Goal: Task Accomplishment & Management: Manage account settings

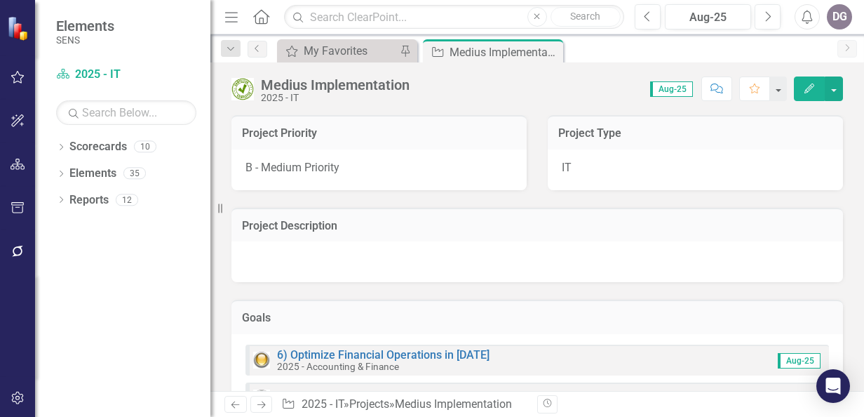
click at [54, 142] on div "Dropdown Scorecards 10 Dropdown 2025 - Company Scorecard 2025 - Accounting & Fi…" at bounding box center [122, 275] width 175 height 281
click at [95, 73] on link "Scorecard 2025 - IT" at bounding box center [126, 75] width 140 height 16
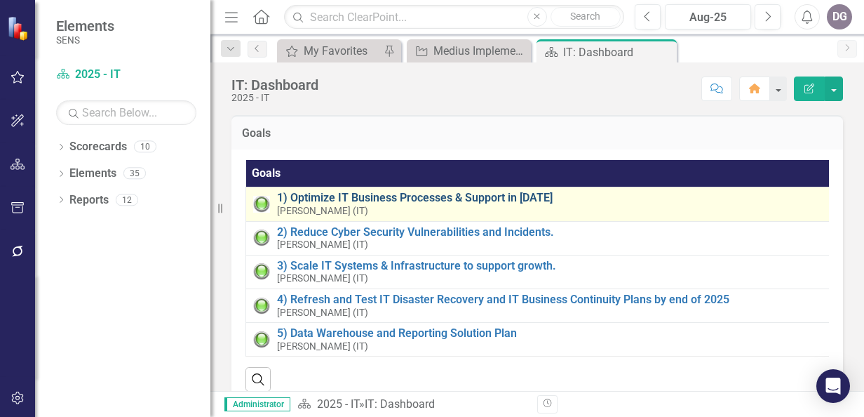
click at [377, 198] on link "1) Optimize IT Business Processes & Support in [DATE]" at bounding box center [552, 198] width 551 height 13
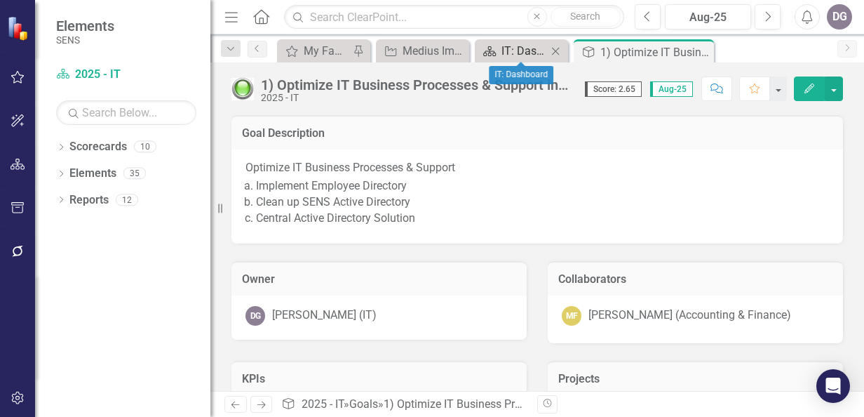
click at [512, 50] on div "IT: Dashboard" at bounding box center [525, 51] width 46 height 18
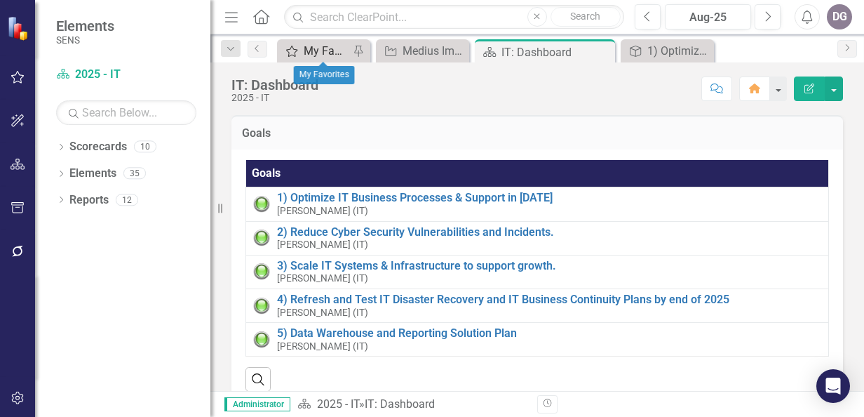
click at [319, 48] on div "My Favorites" at bounding box center [327, 51] width 46 height 18
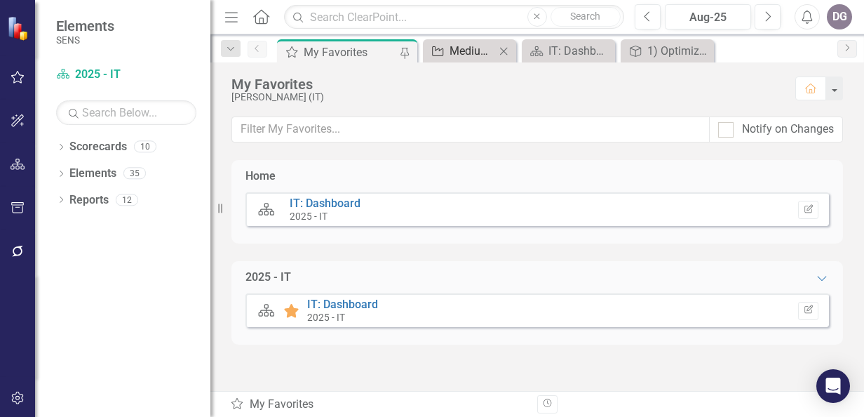
click at [474, 53] on div "Medius Implementation" at bounding box center [473, 51] width 46 height 18
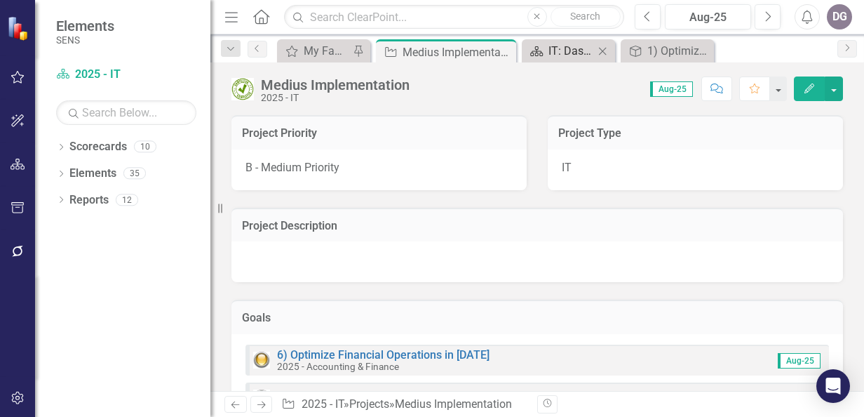
click at [566, 48] on div "IT: Dashboard" at bounding box center [572, 51] width 46 height 18
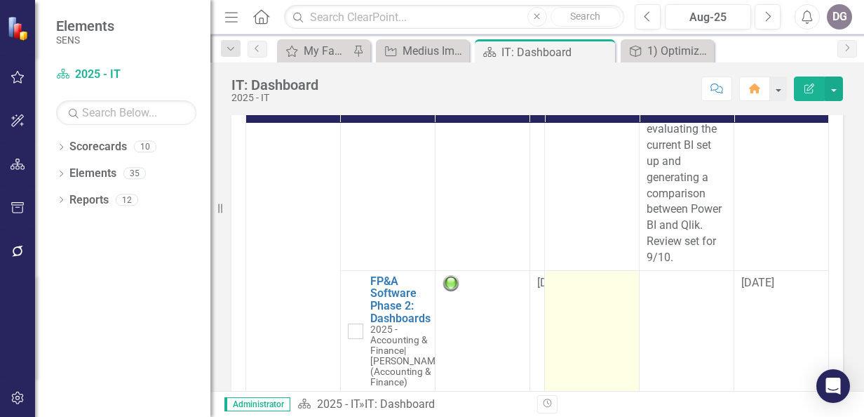
scroll to position [743, 0]
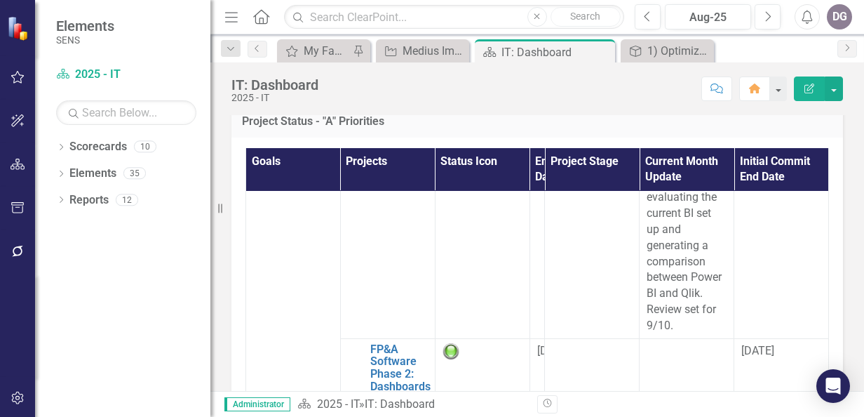
click at [219, 215] on div "Resize" at bounding box center [215, 208] width 11 height 417
drag, startPoint x: 219, startPoint y: 215, endPoint x: 149, endPoint y: 202, distance: 71.3
click at [149, 202] on div "Elements SENS Scorecard 2025 - IT Search Dropdown Scorecards 10 Dropdown 2025 -…" at bounding box center [105, 208] width 210 height 417
click at [258, 51] on icon "Previous" at bounding box center [257, 48] width 11 height 8
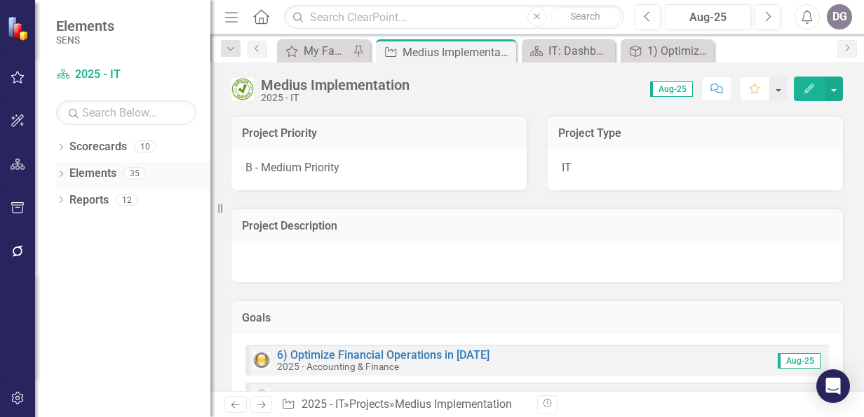
click at [63, 170] on div "Dropdown" at bounding box center [61, 175] width 10 height 12
click at [69, 256] on icon "Dropdown" at bounding box center [68, 254] width 10 height 8
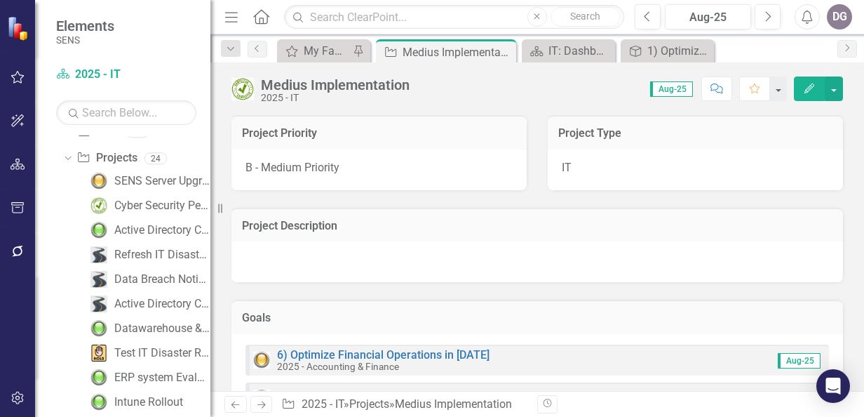
scroll to position [94, 0]
click at [149, 180] on div "SENS Server Upgrade" at bounding box center [162, 181] width 96 height 13
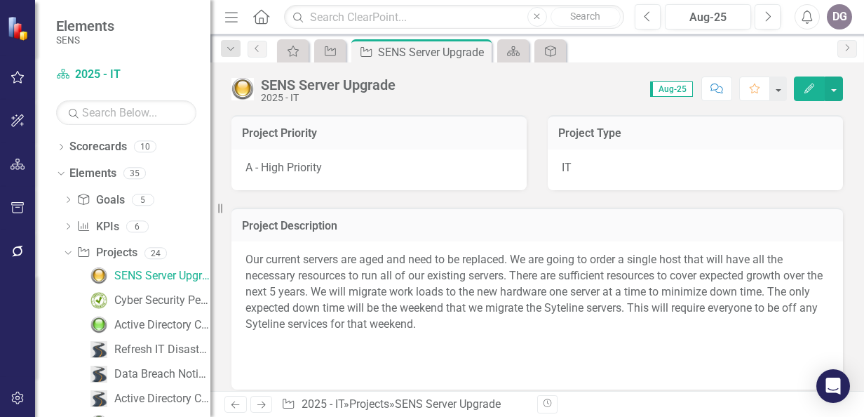
click at [246, 90] on img at bounding box center [243, 89] width 22 height 22
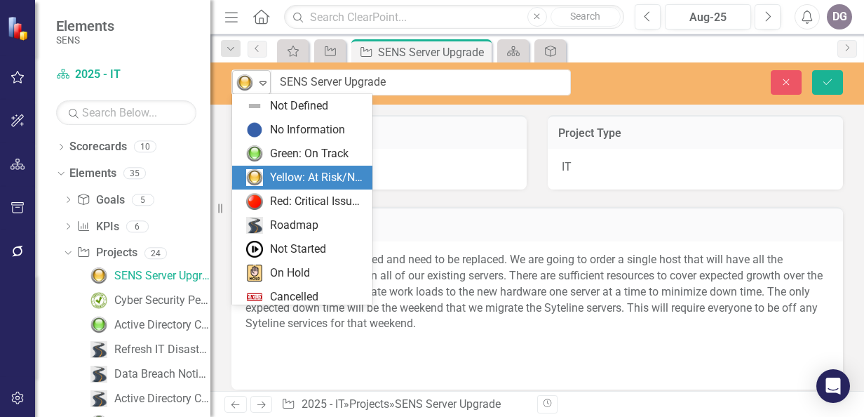
click at [260, 86] on icon "Expand" at bounding box center [263, 82] width 14 height 11
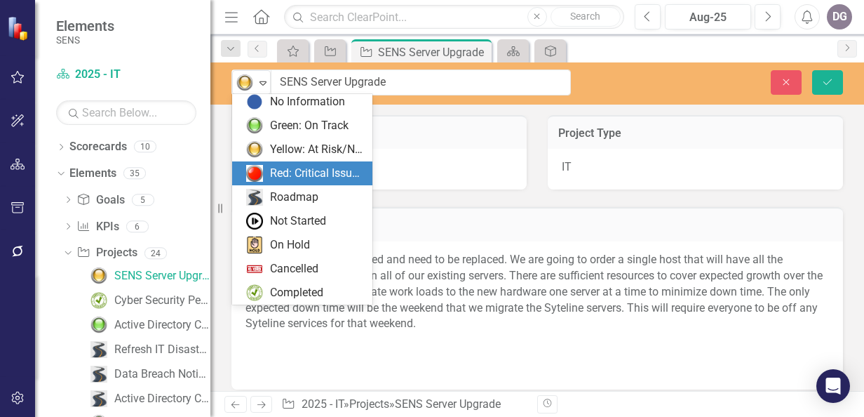
click at [290, 170] on div "Red: Critical Issues/Off-Track" at bounding box center [317, 174] width 94 height 16
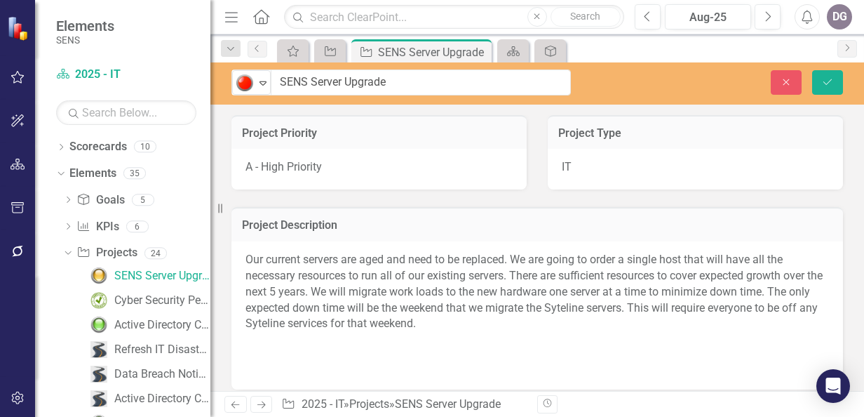
click at [521, 330] on p "Our current servers are aged and need to be replaced. We are going to order a s…" at bounding box center [538, 293] width 584 height 83
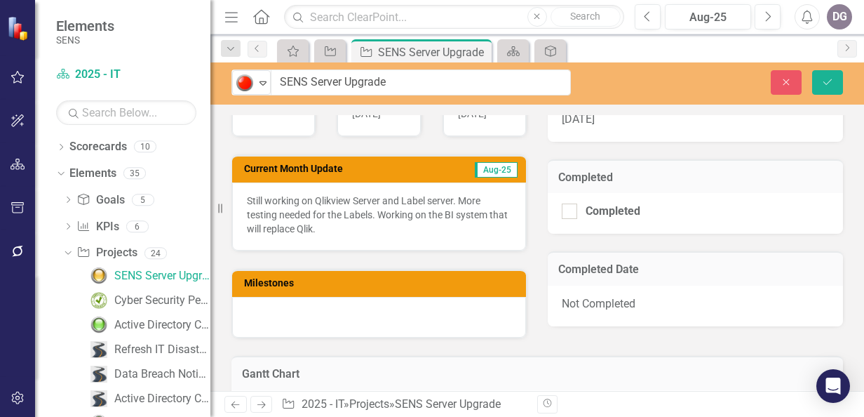
scroll to position [587, 0]
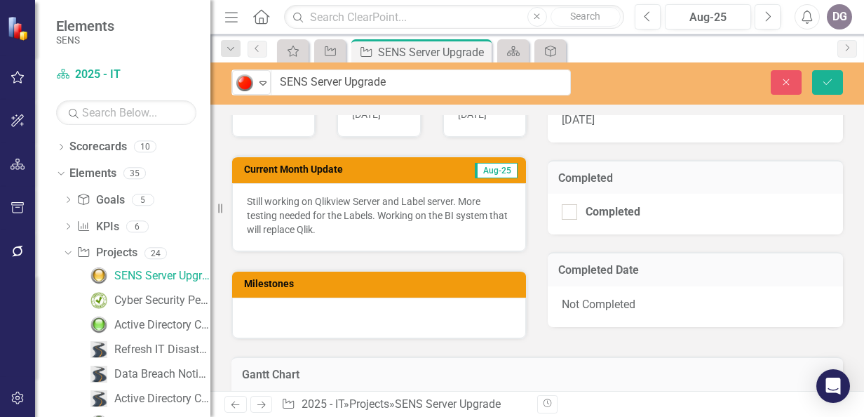
click at [356, 224] on p "Still working on Qlikview Server and Label server. More testing needed for the …" at bounding box center [379, 215] width 264 height 42
click at [352, 229] on p "Still working on Qlikview Server and Label server. More testing needed for the …" at bounding box center [379, 215] width 264 height 42
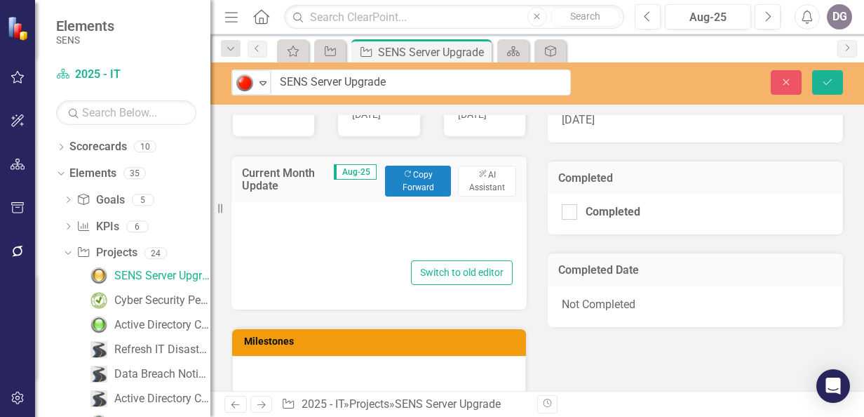
type textarea "<p>Still working on Qlikview Server and Label server. More testing needed for t…"
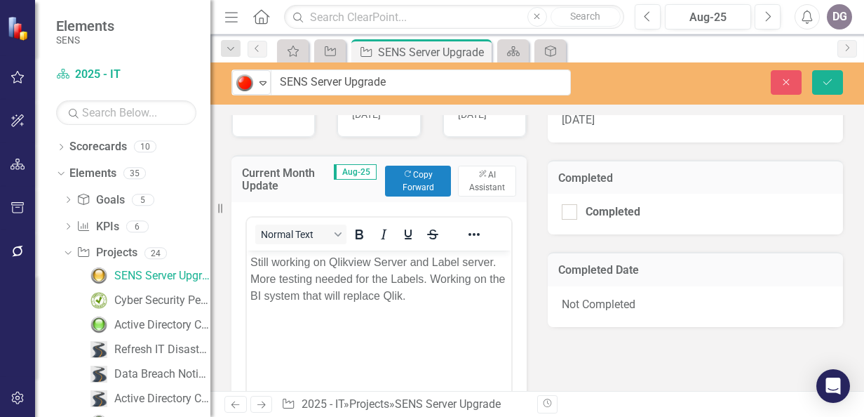
scroll to position [0, 0]
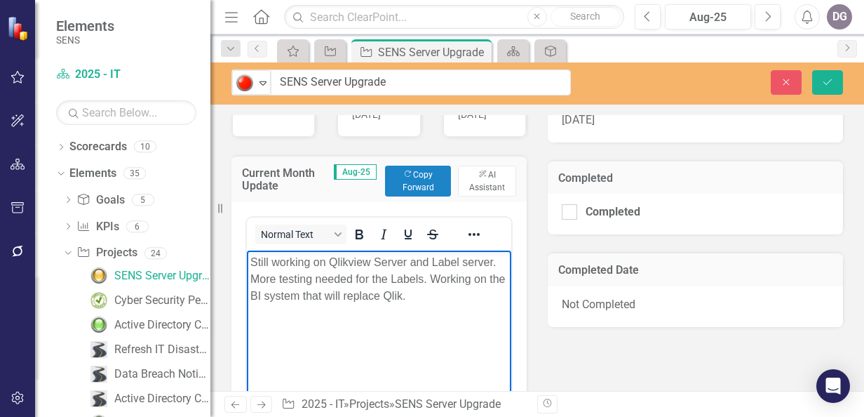
click at [432, 300] on p "Still working on Qlikview Server and Label server. More testing needed for the …" at bounding box center [378, 278] width 257 height 51
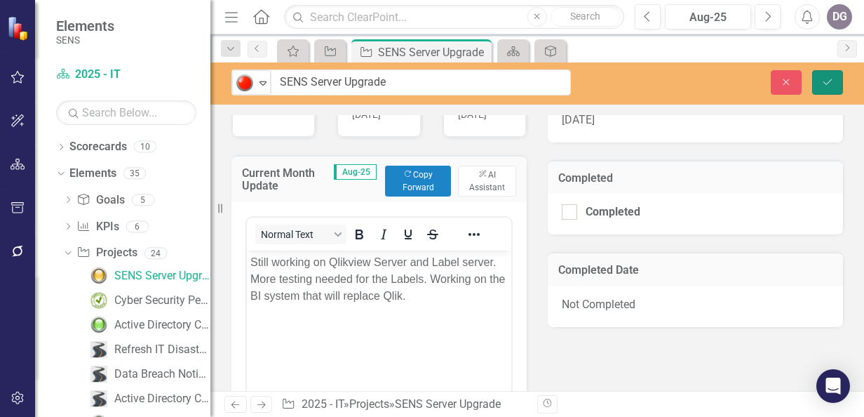
click at [831, 76] on button "Save" at bounding box center [827, 82] width 31 height 25
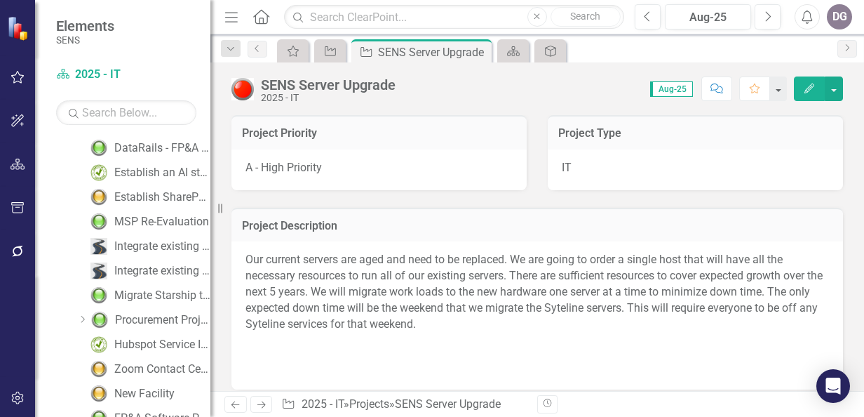
scroll to position [423, 0]
click at [151, 222] on div "MSP Re-Evaluation" at bounding box center [161, 221] width 95 height 13
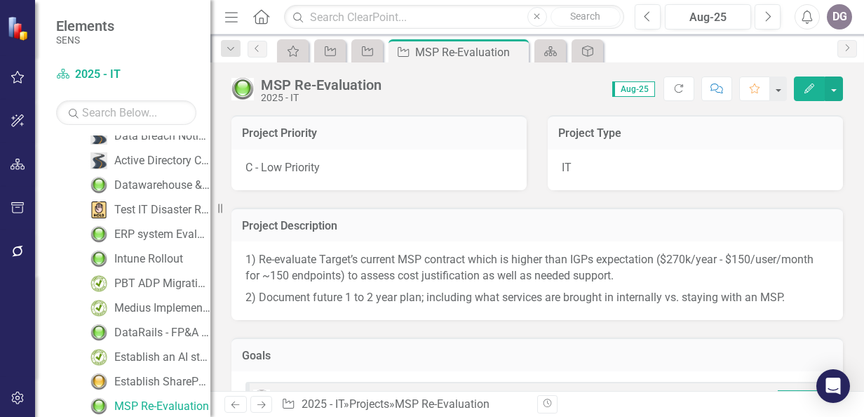
click at [289, 166] on span "C - Low Priority" at bounding box center [283, 167] width 74 height 13
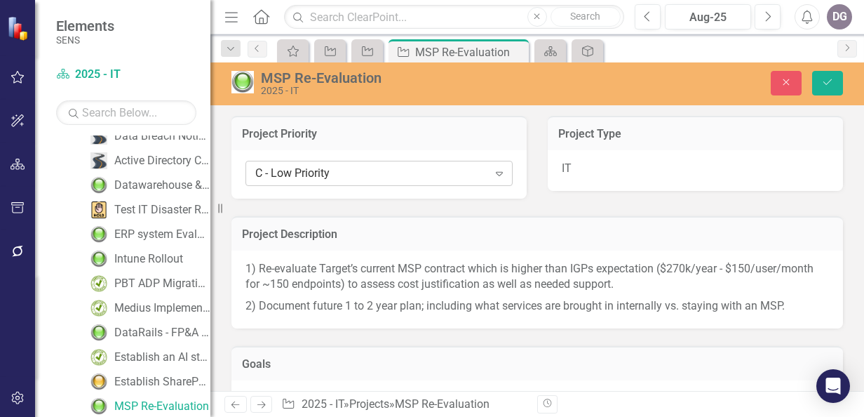
click at [497, 172] on icon at bounding box center [499, 174] width 7 height 4
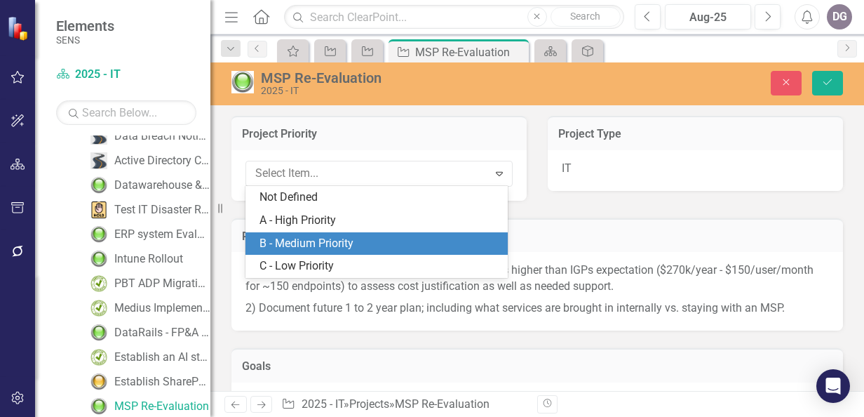
click at [345, 242] on div "B - Medium Priority" at bounding box center [380, 244] width 240 height 16
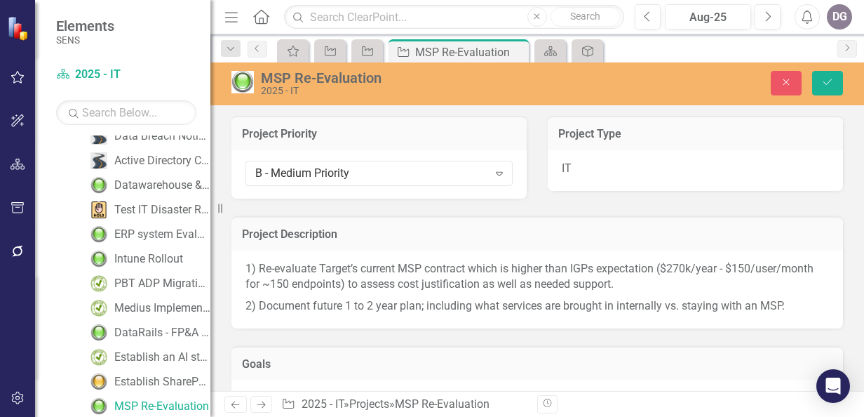
click at [245, 82] on img at bounding box center [243, 82] width 22 height 22
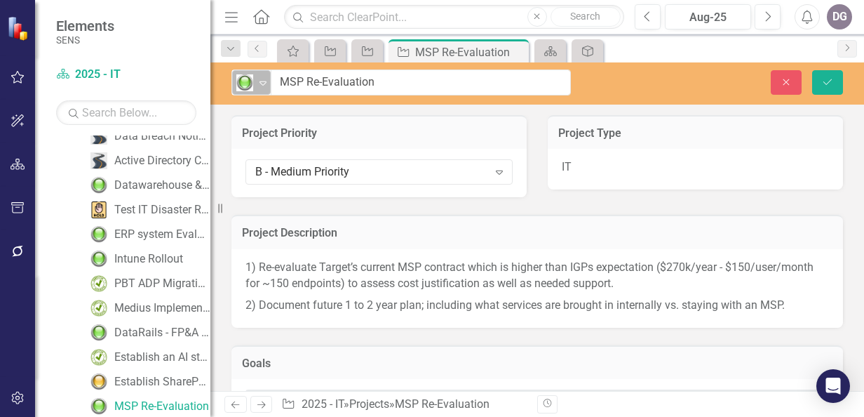
click at [261, 81] on icon at bounding box center [263, 83] width 7 height 4
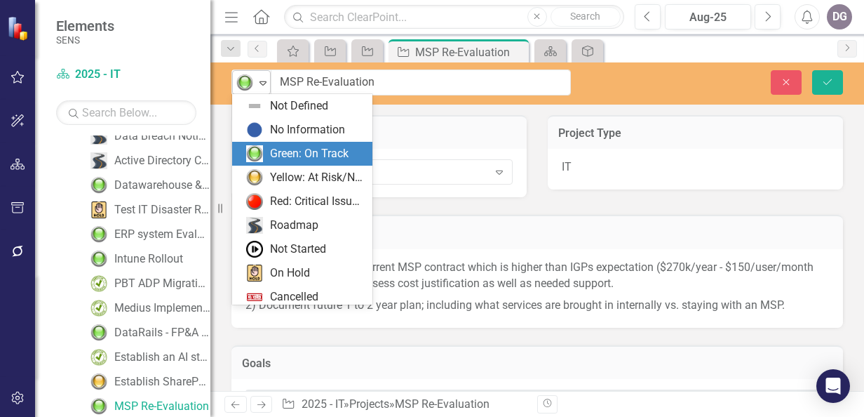
scroll to position [28, 0]
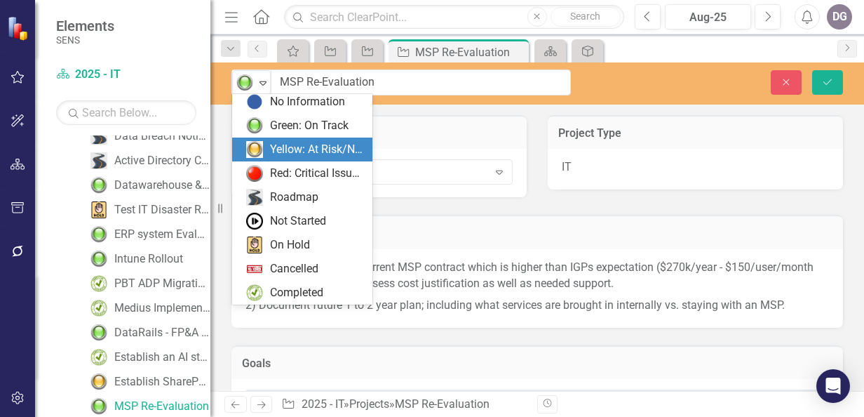
click at [303, 154] on div "Yellow: At Risk/Needs Attention" at bounding box center [317, 150] width 94 height 16
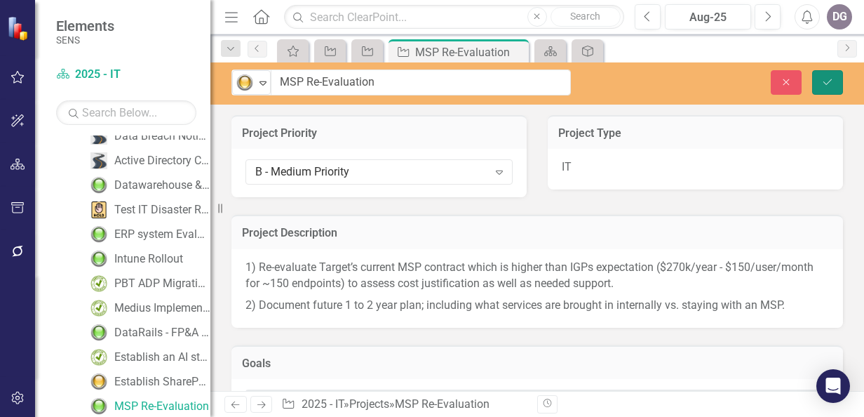
click at [831, 90] on button "Save" at bounding box center [827, 82] width 31 height 25
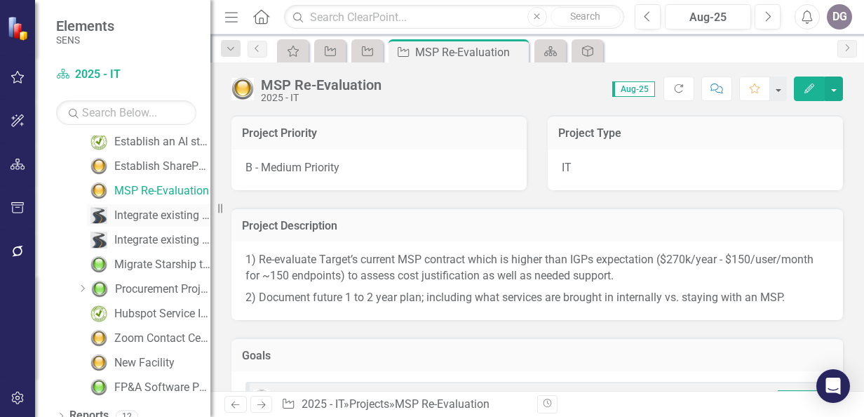
scroll to position [467, 0]
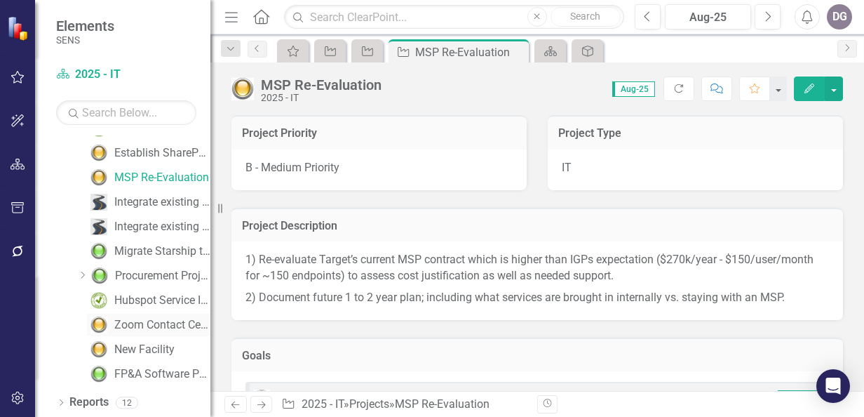
click at [155, 322] on div "Zoom Contact Center Implementation" at bounding box center [162, 324] width 96 height 13
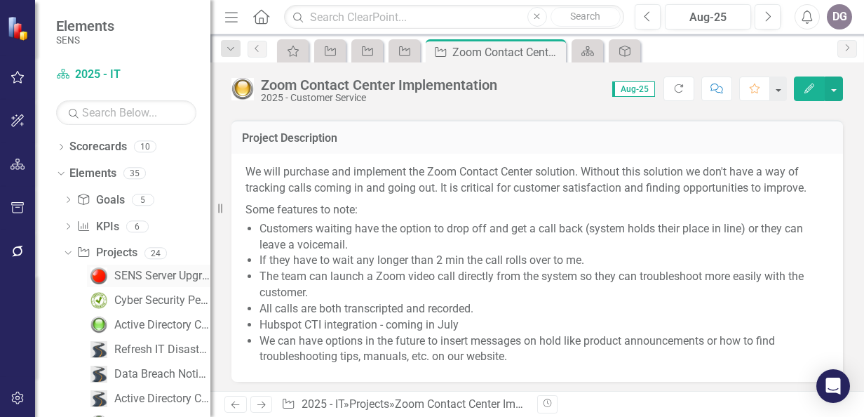
click at [137, 274] on div "SENS Server Upgrade" at bounding box center [162, 275] width 96 height 13
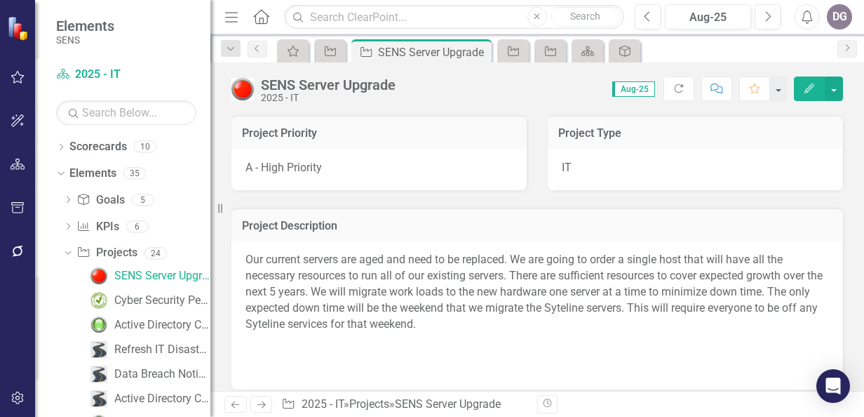
click at [238, 89] on img at bounding box center [243, 89] width 22 height 22
click at [239, 89] on img at bounding box center [243, 89] width 22 height 22
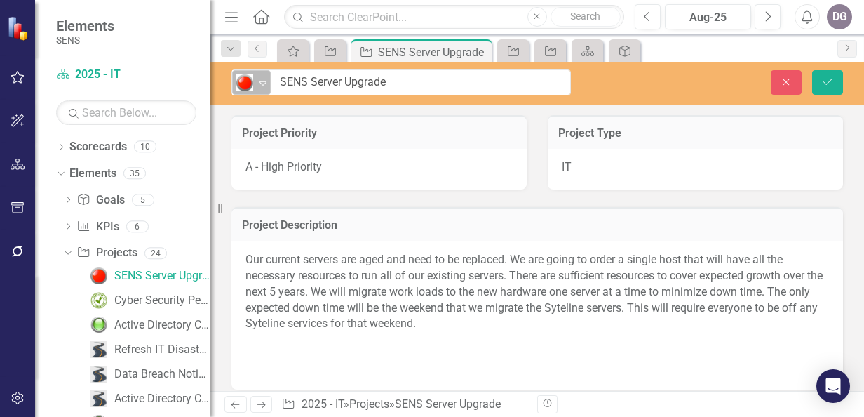
click at [262, 79] on icon "Expand" at bounding box center [263, 82] width 14 height 11
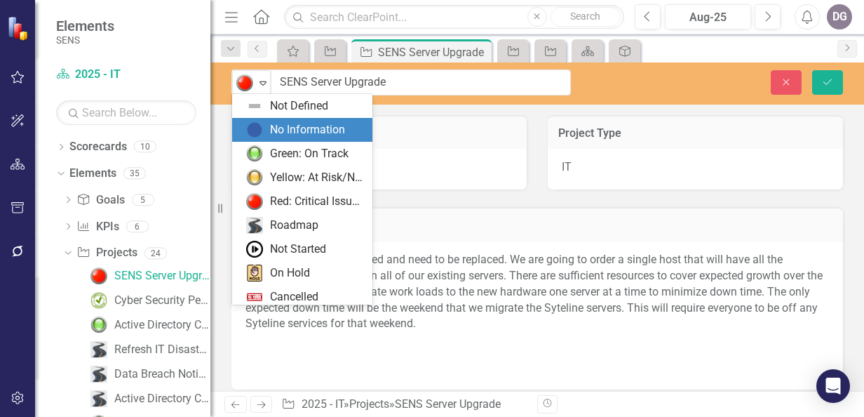
scroll to position [28, 0]
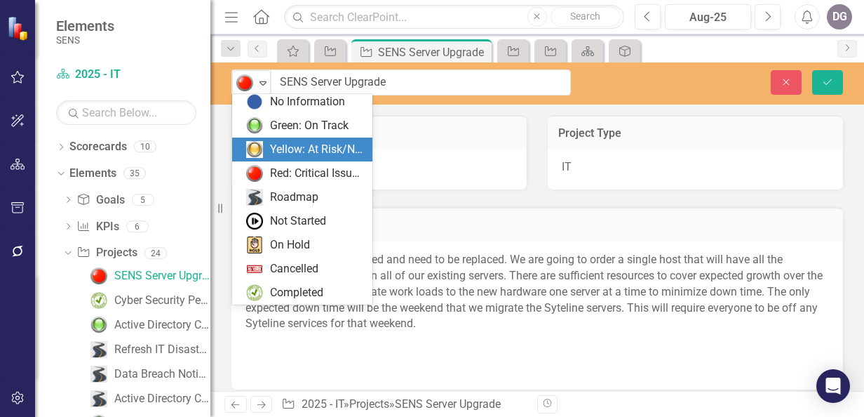
click at [323, 149] on div "Yellow: At Risk/Needs Attention" at bounding box center [317, 150] width 94 height 16
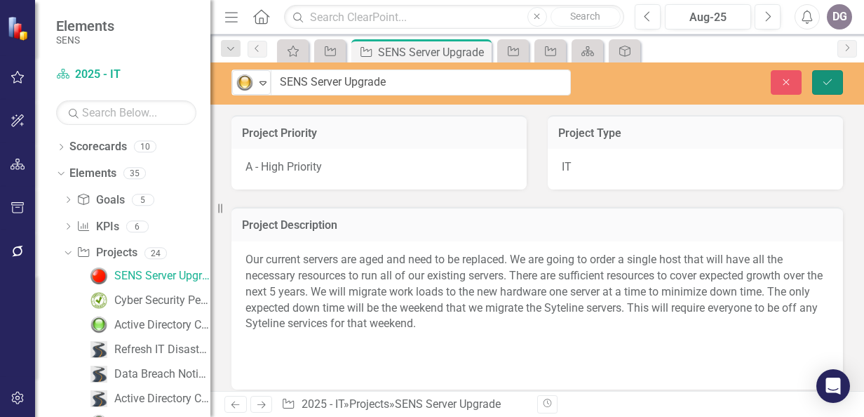
click at [832, 86] on icon "Save" at bounding box center [827, 82] width 13 height 10
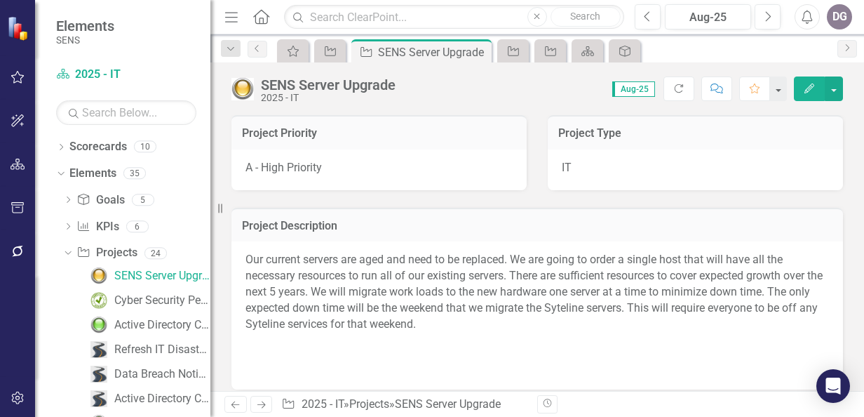
click at [526, 189] on div "Project Priority A - High Priority" at bounding box center [379, 144] width 316 height 93
click at [502, 171] on div "A - High Priority" at bounding box center [379, 169] width 295 height 41
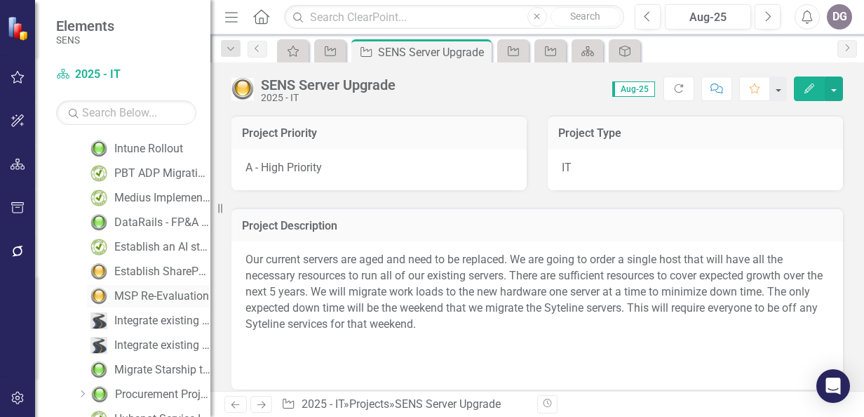
scroll to position [326, 0]
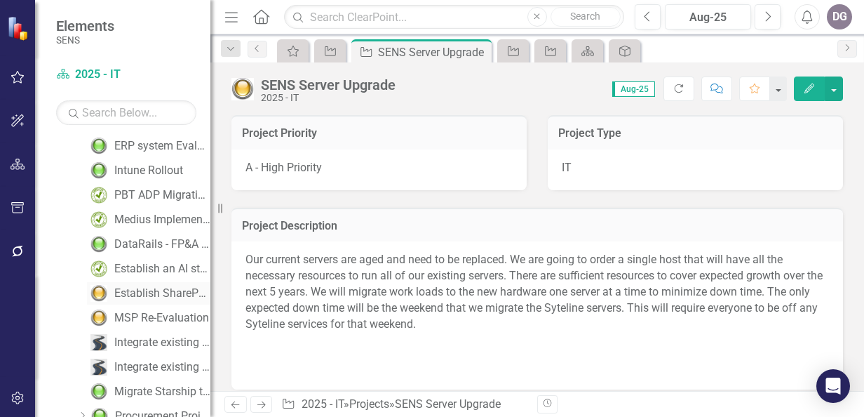
click at [140, 291] on div "Establish SharePoint as intranet for Company" at bounding box center [162, 293] width 96 height 13
